Goal: Find specific page/section: Find specific page/section

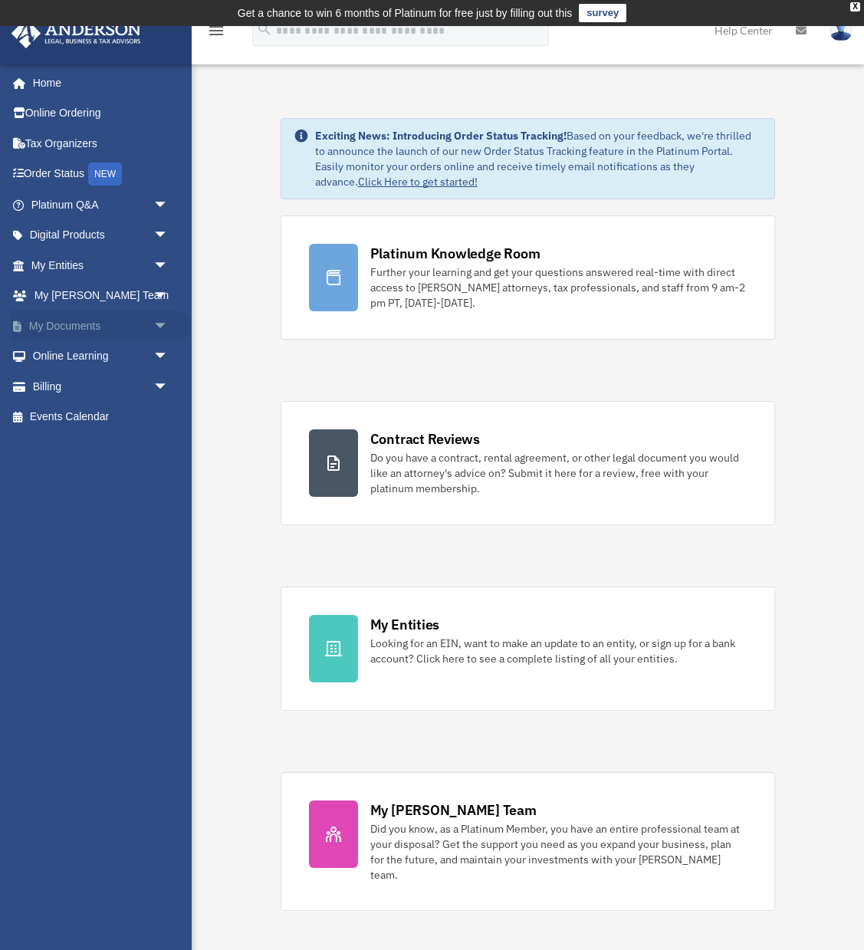
scroll to position [4, 0]
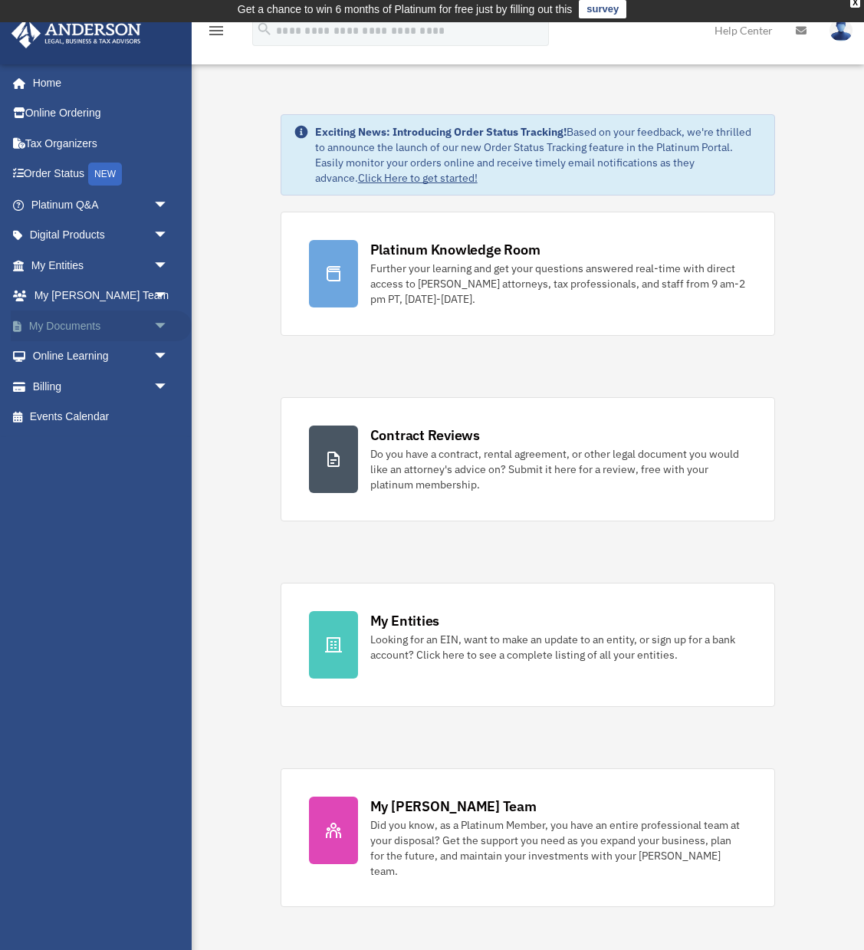
click at [157, 324] on span "arrow_drop_down" at bounding box center [168, 326] width 31 height 31
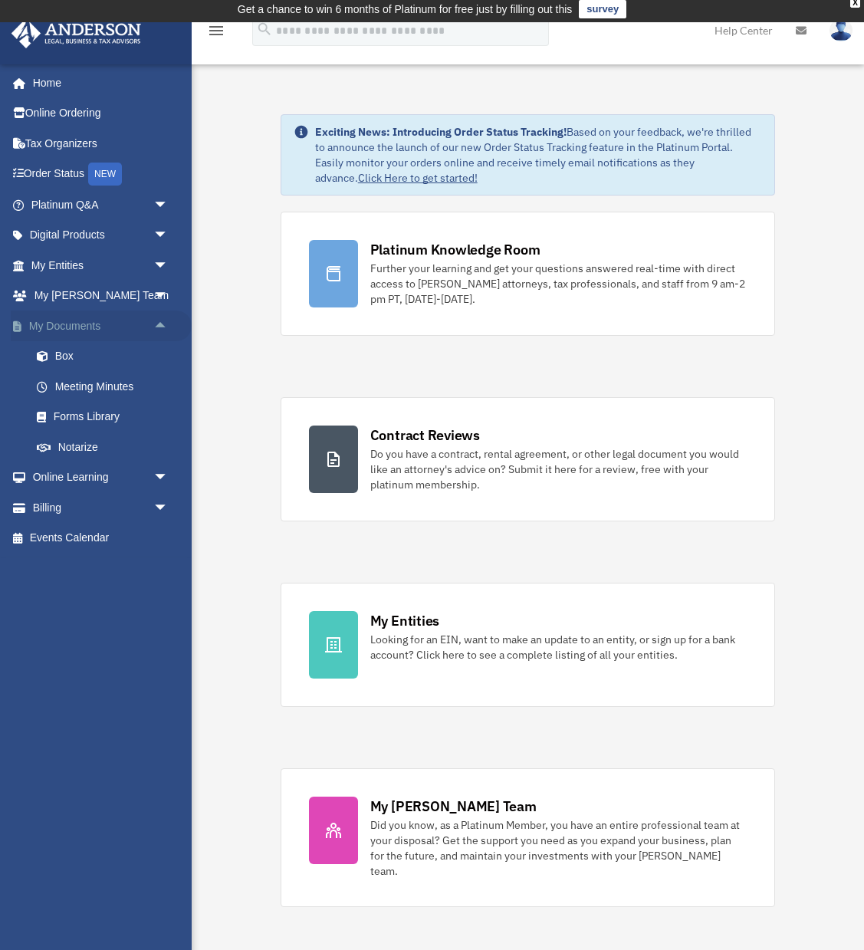
click at [157, 324] on span "arrow_drop_up" at bounding box center [168, 326] width 31 height 31
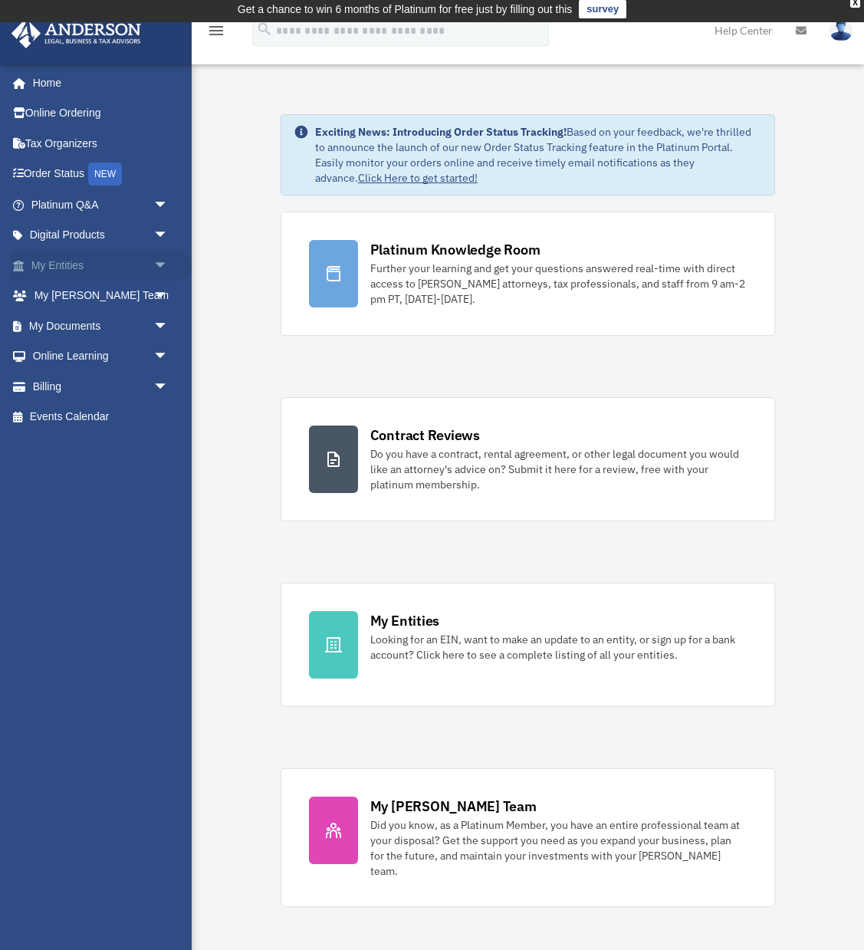
click at [158, 262] on span "arrow_drop_down" at bounding box center [168, 265] width 31 height 31
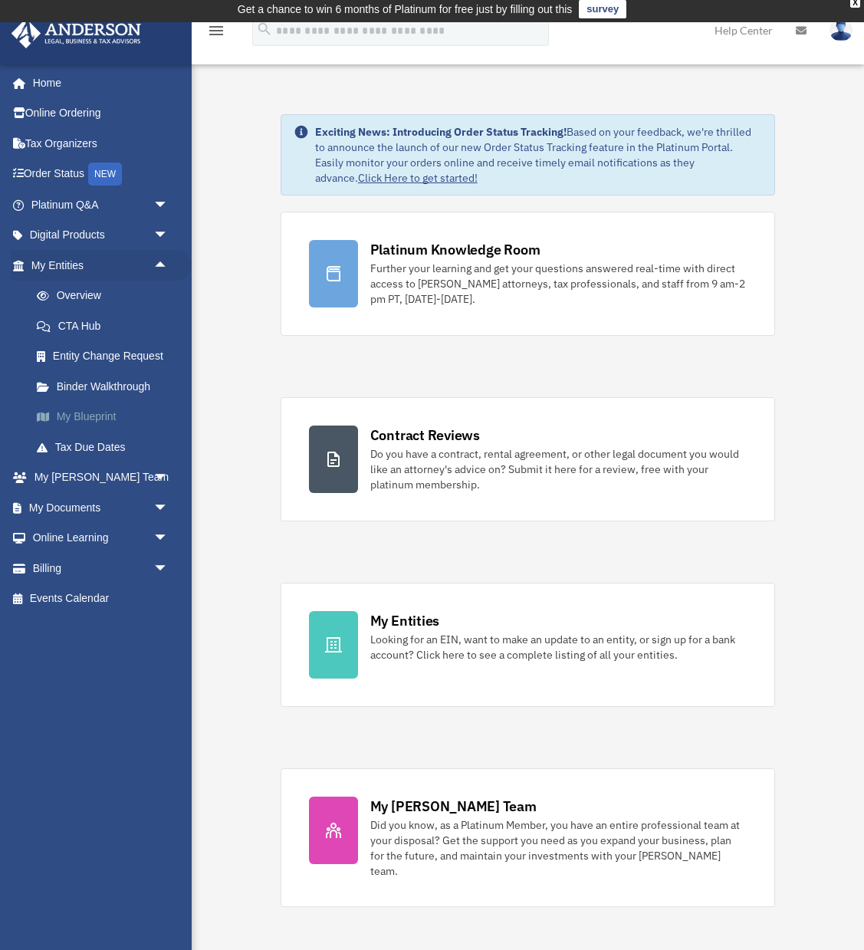
click at [94, 416] on link "My Blueprint" at bounding box center [106, 417] width 170 height 31
